Goal: Communication & Community: Participate in discussion

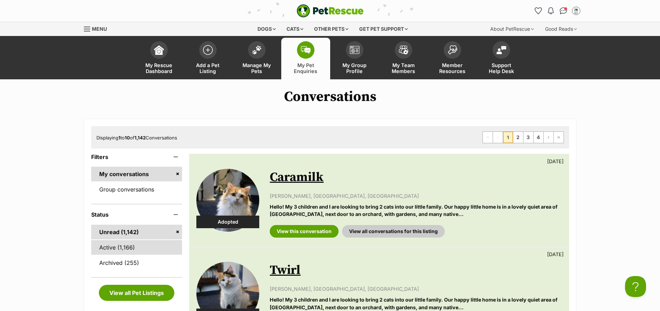
click at [105, 250] on link "Active (1,166)" at bounding box center [136, 247] width 91 height 15
click at [114, 244] on link "Active (1,166)" at bounding box center [136, 247] width 91 height 15
